Goal: Transaction & Acquisition: Download file/media

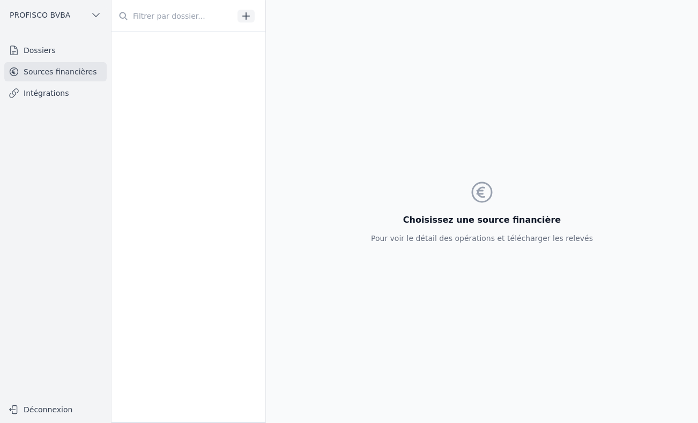
scroll to position [590, 0]
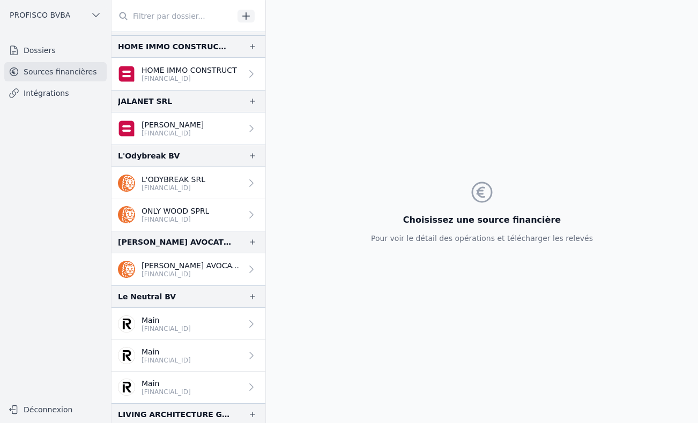
click at [165, 15] on input "text" at bounding box center [172, 15] width 122 height 19
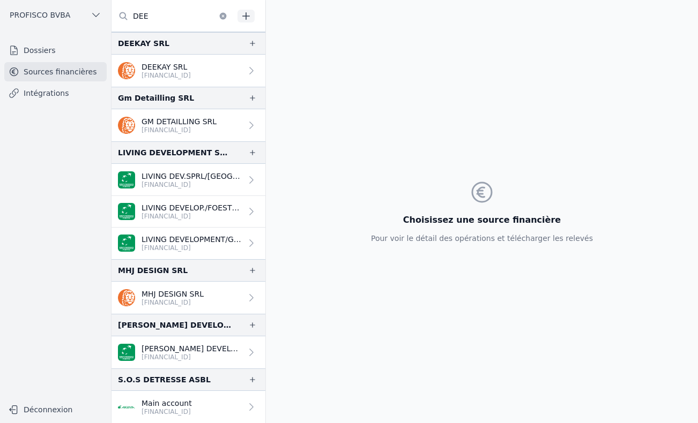
scroll to position [0, 0]
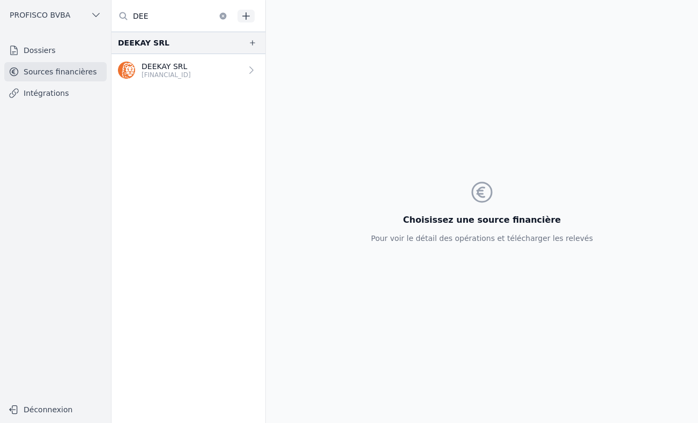
type input "DEE"
click at [177, 71] on p "[FINANCIAL_ID]" at bounding box center [165, 75] width 49 height 9
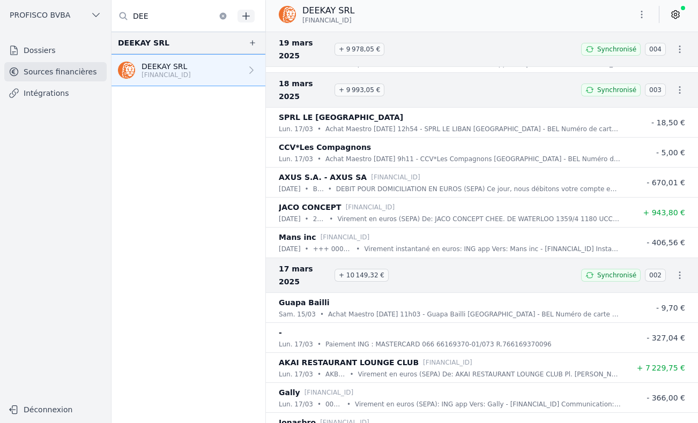
scroll to position [14135, 0]
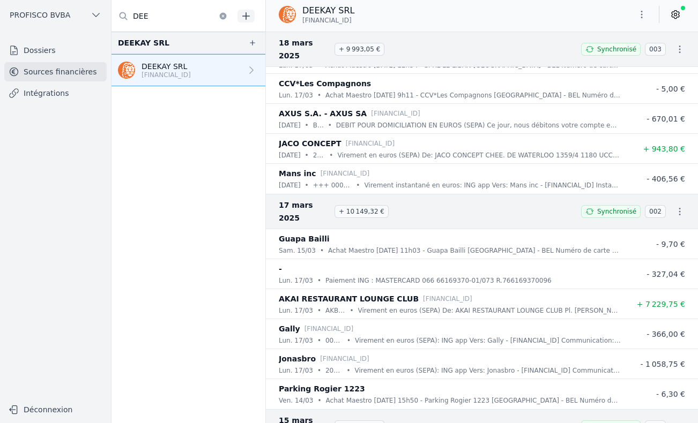
click at [676, 15] on icon at bounding box center [675, 14] width 11 height 11
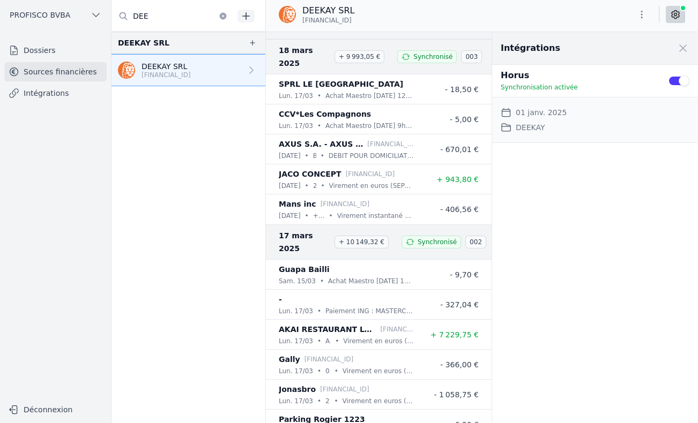
scroll to position [14135, 0]
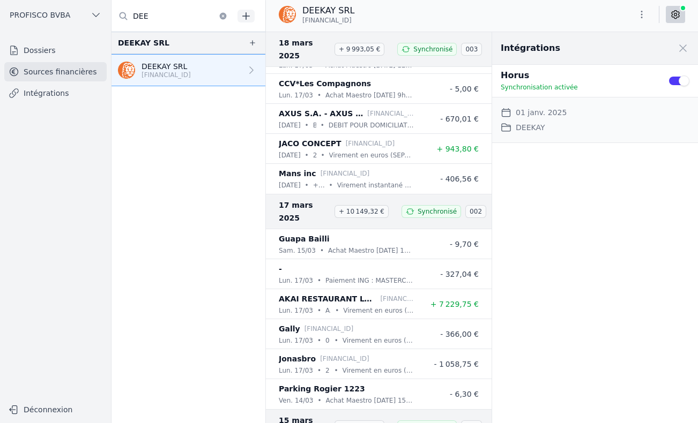
click at [642, 12] on icon "button" at bounding box center [642, 15] width 2 height 8
click at [619, 56] on button "Exporter" at bounding box center [615, 57] width 77 height 20
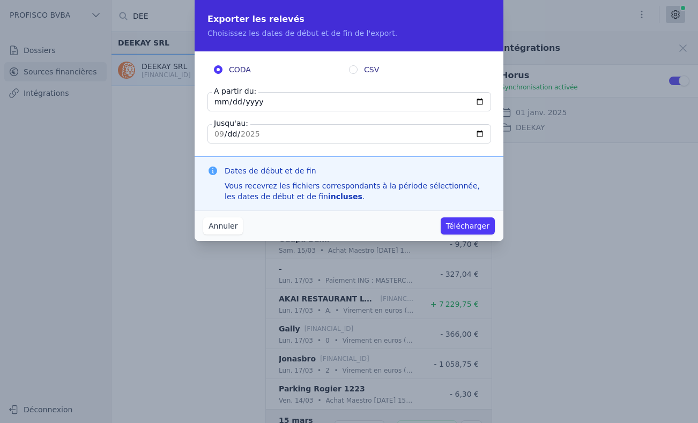
drag, startPoint x: 264, startPoint y: 101, endPoint x: 203, endPoint y: 101, distance: 60.6
click at [208, 101] on input "[DATE]" at bounding box center [349, 101] width 284 height 19
type input "[DATE]"
click at [467, 228] on button "Télécharger" at bounding box center [468, 226] width 54 height 17
